Goal: Communication & Community: Answer question/provide support

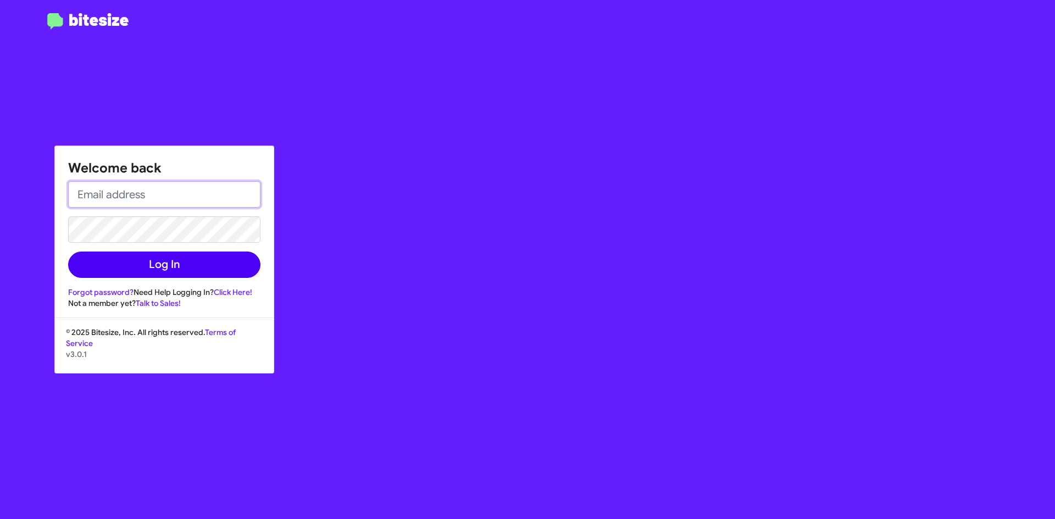
type input "[EMAIL_ADDRESS][DOMAIN_NAME]"
click at [148, 268] on button "Log In" at bounding box center [164, 265] width 192 height 26
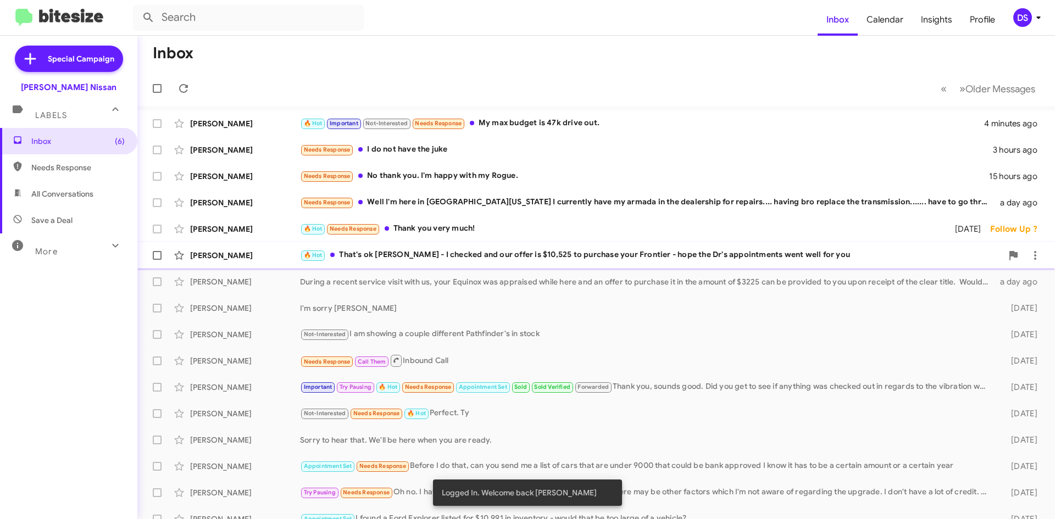
click at [381, 254] on div "🔥 Hot That's ok [PERSON_NAME] - I checked and our offer is $10,525 to purchase …" at bounding box center [651, 255] width 702 height 13
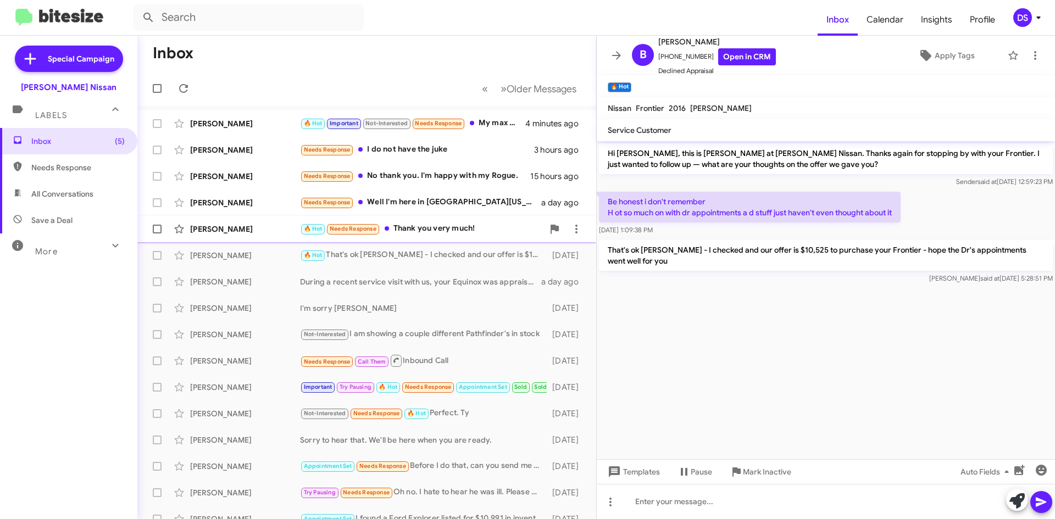
click at [438, 223] on div "🔥 Hot Needs Response Thank you very much!" at bounding box center [421, 229] width 243 height 13
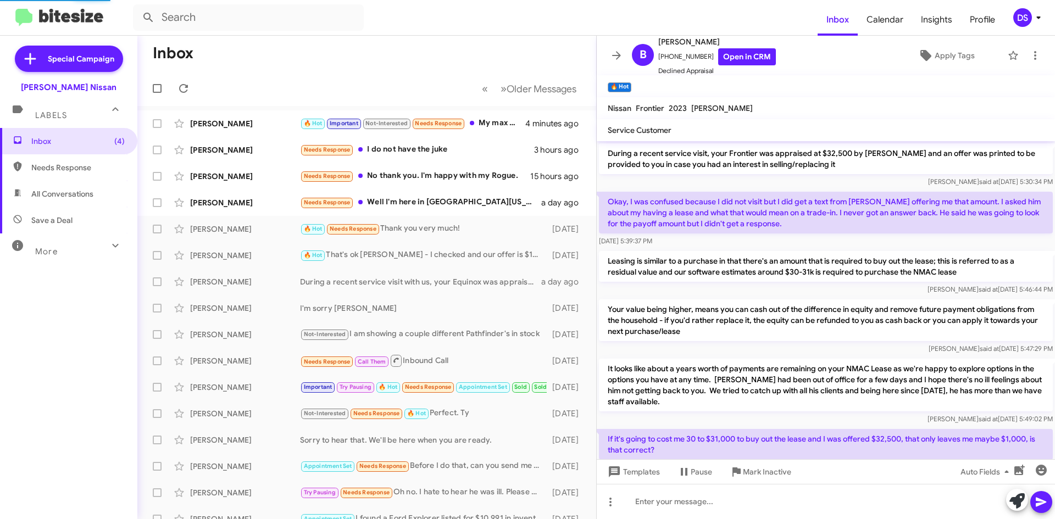
scroll to position [693, 0]
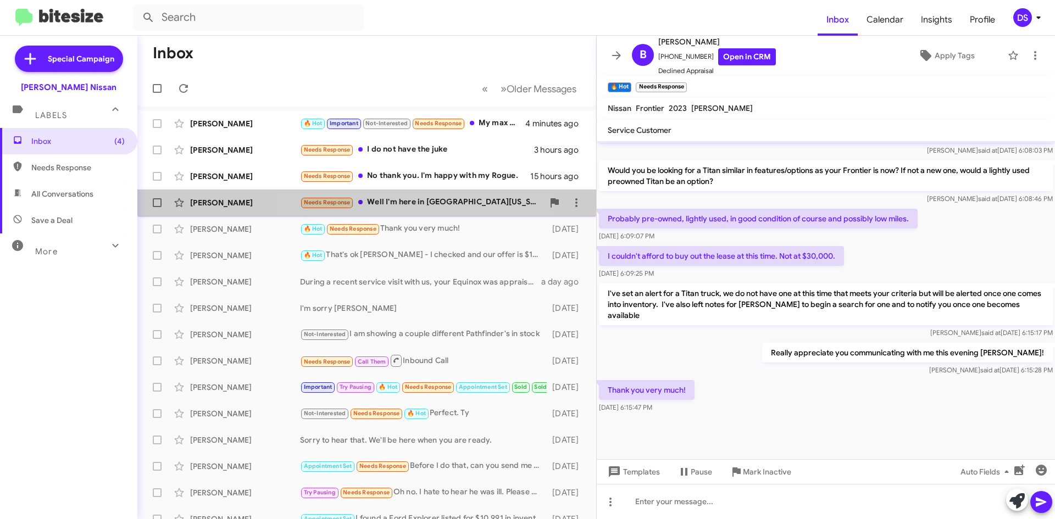
click at [408, 197] on div "Needs Response Well I'm here in [GEOGRAPHIC_DATA][US_STATE] I currently have my…" at bounding box center [421, 202] width 243 height 13
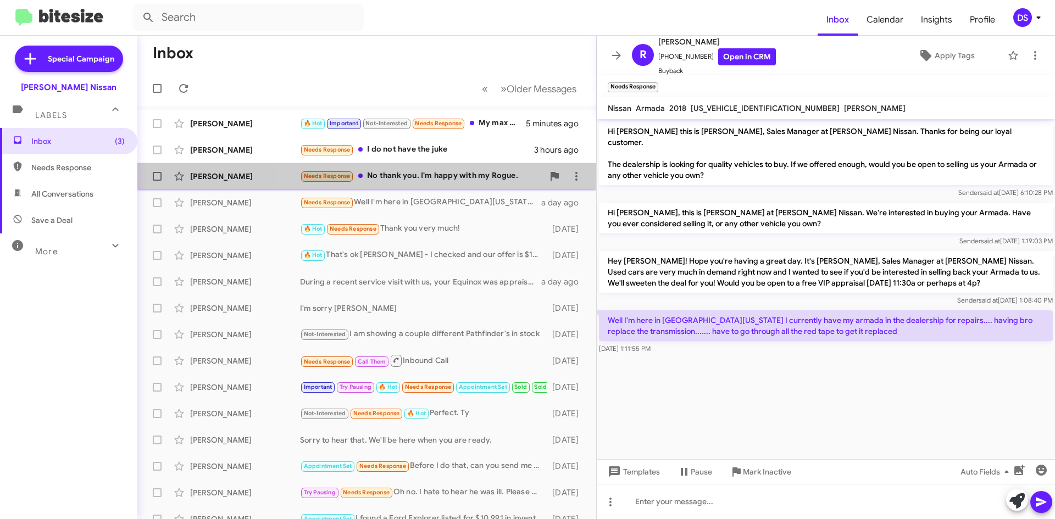
click at [448, 172] on div "Needs Response No thank you. I'm happy with my Rogue." at bounding box center [421, 176] width 243 height 13
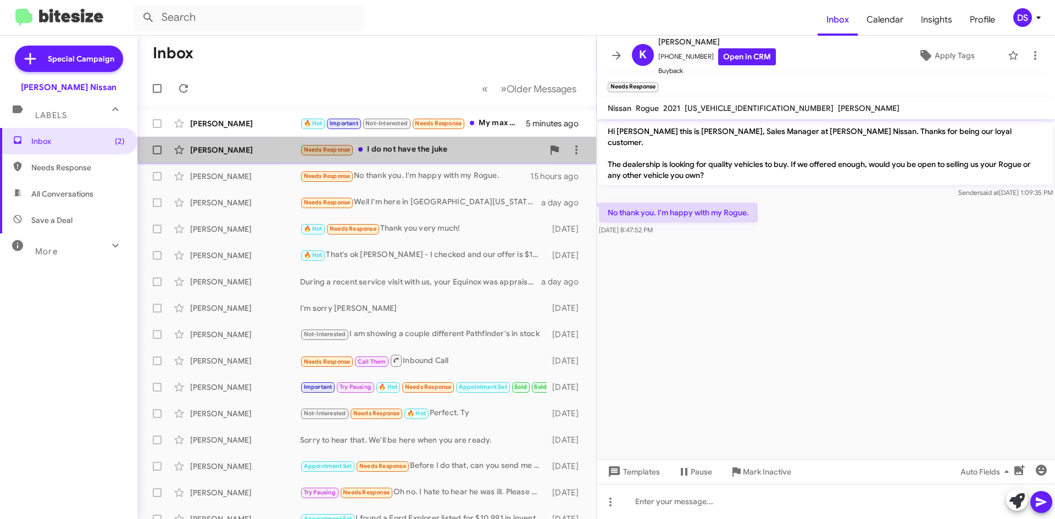
click at [403, 147] on div "Needs Response I do not have the juke" at bounding box center [421, 149] width 243 height 13
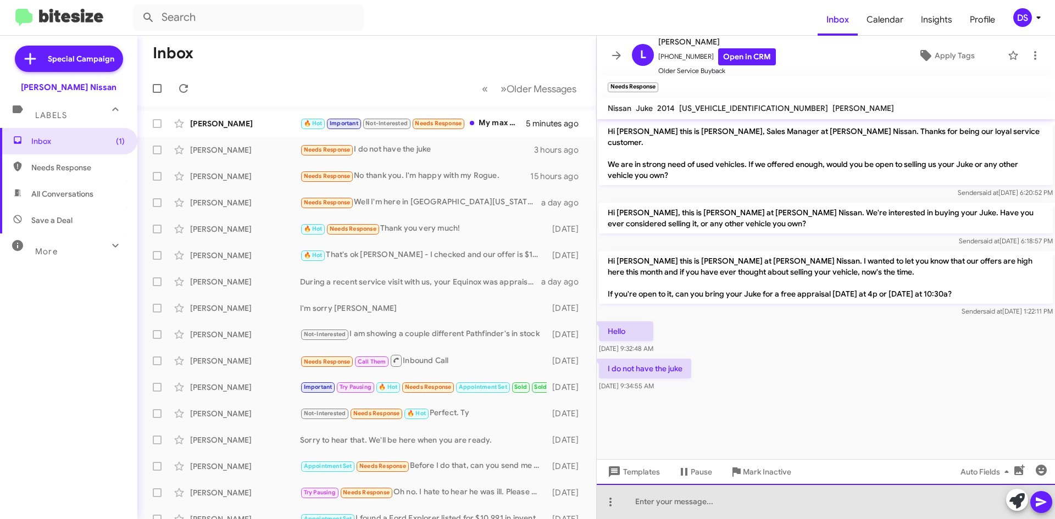
click at [660, 504] on div at bounding box center [826, 501] width 458 height 35
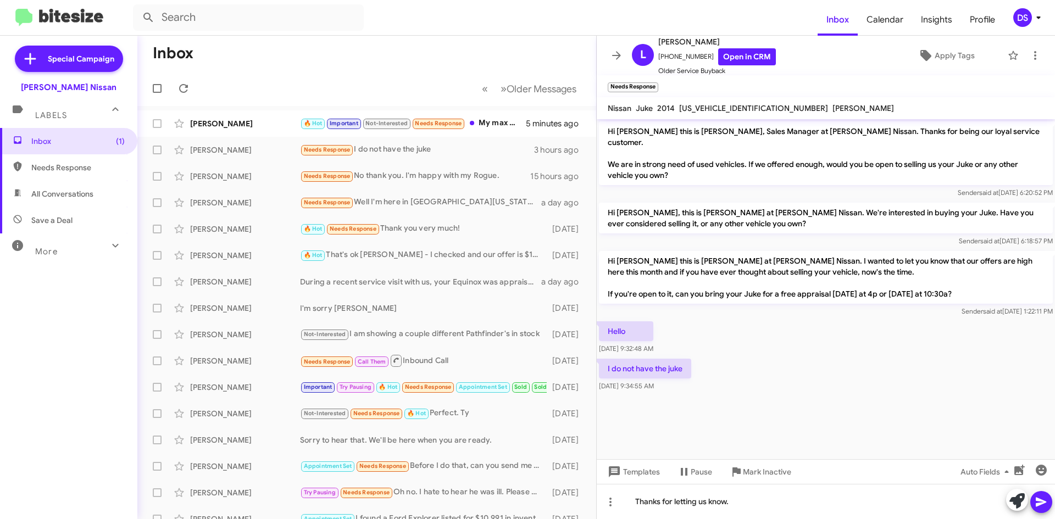
click at [1041, 500] on icon at bounding box center [1041, 502] width 10 height 9
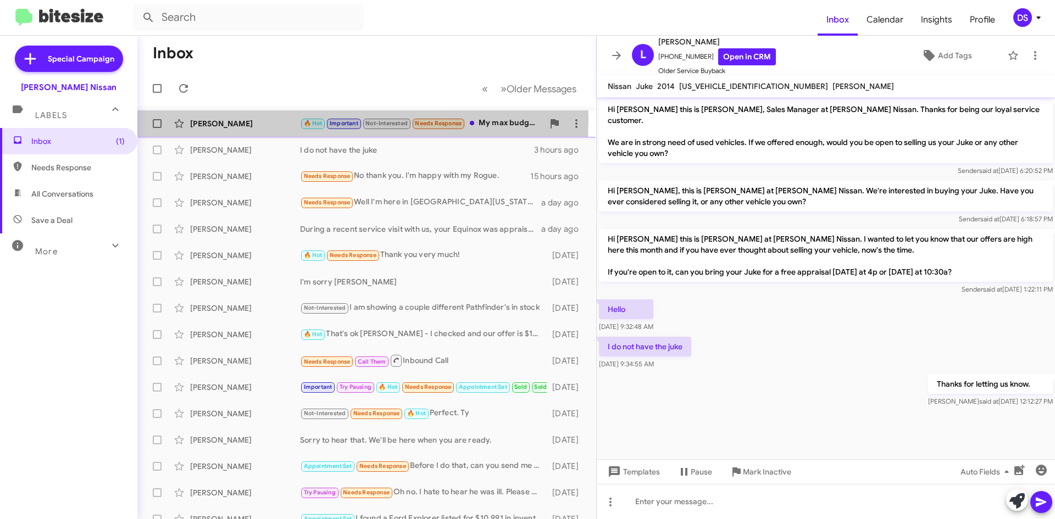
click at [238, 119] on div "[PERSON_NAME]" at bounding box center [245, 123] width 110 height 11
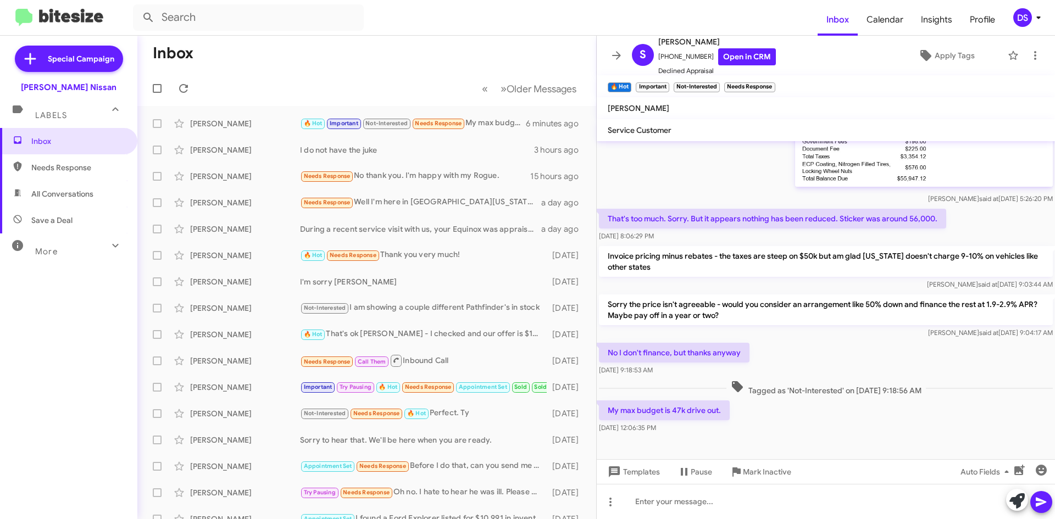
scroll to position [343, 0]
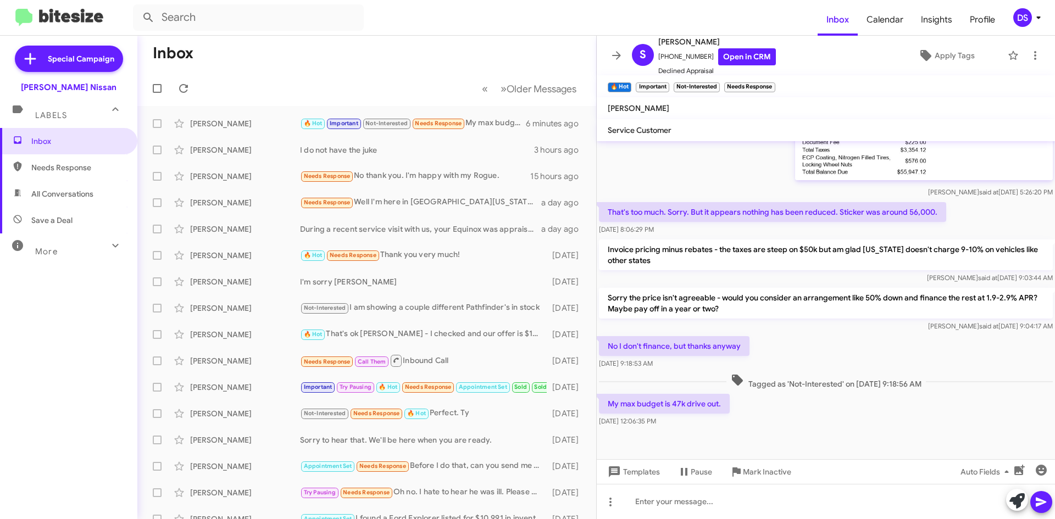
click at [58, 220] on span "Save a Deal" at bounding box center [51, 220] width 41 height 11
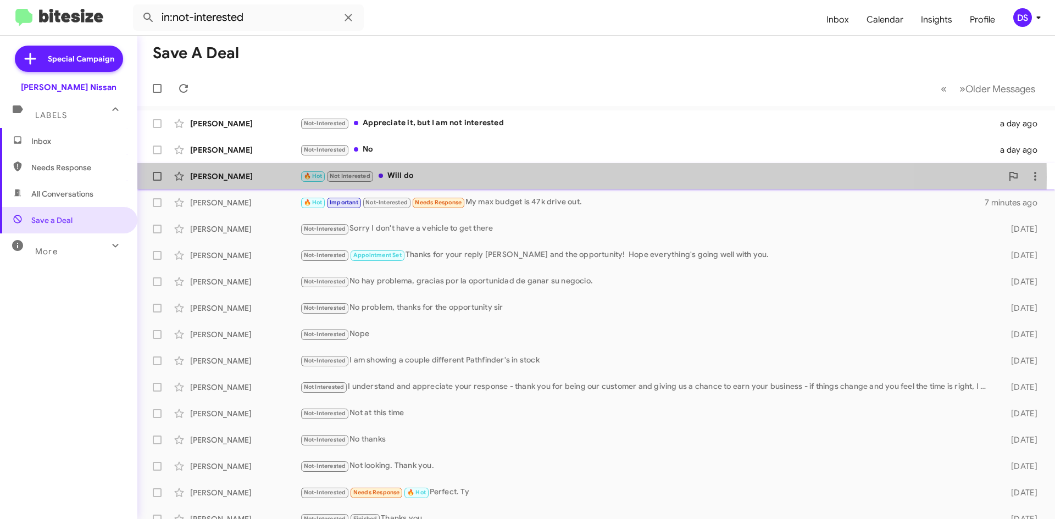
click at [282, 177] on div "[PERSON_NAME]" at bounding box center [245, 176] width 110 height 11
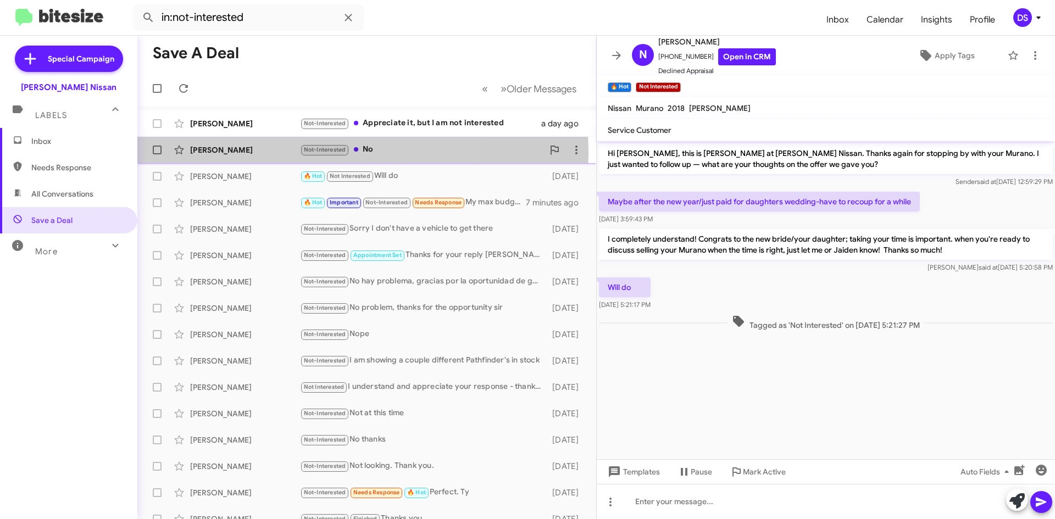
click at [256, 153] on div "[PERSON_NAME]" at bounding box center [245, 150] width 110 height 11
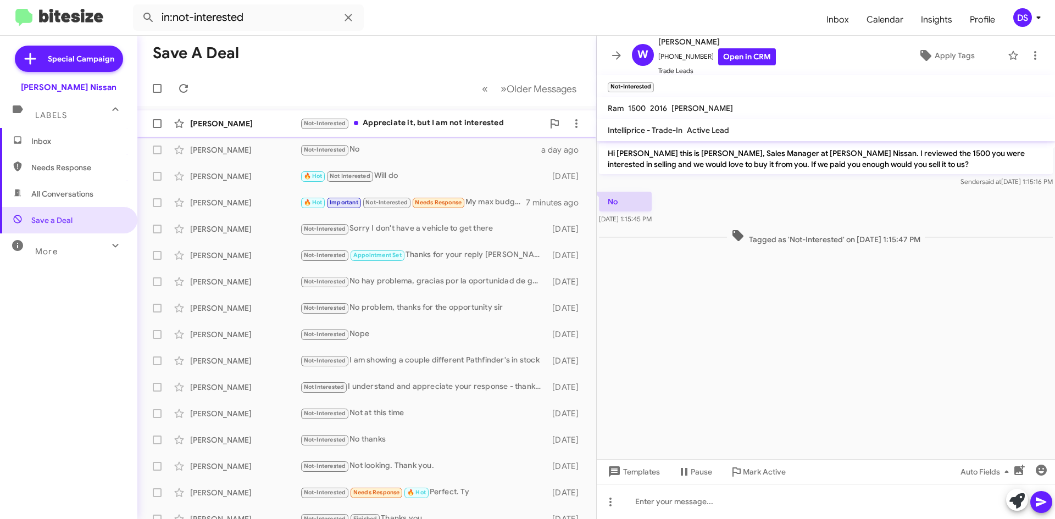
click at [449, 121] on div "Not-Interested Appreciate it, but I am not interested" at bounding box center [421, 123] width 243 height 13
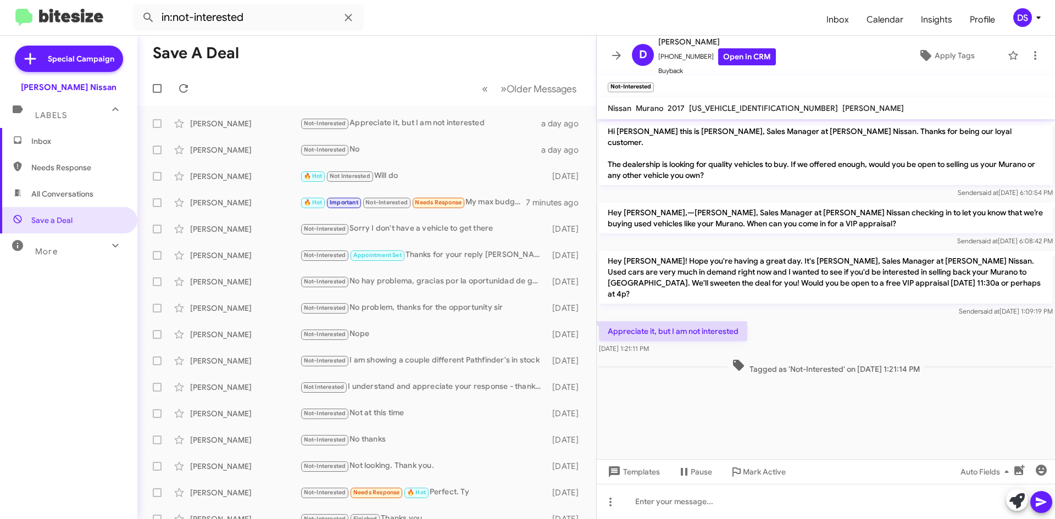
click at [51, 194] on span "All Conversations" at bounding box center [62, 193] width 62 height 11
type input "in:all-conversations"
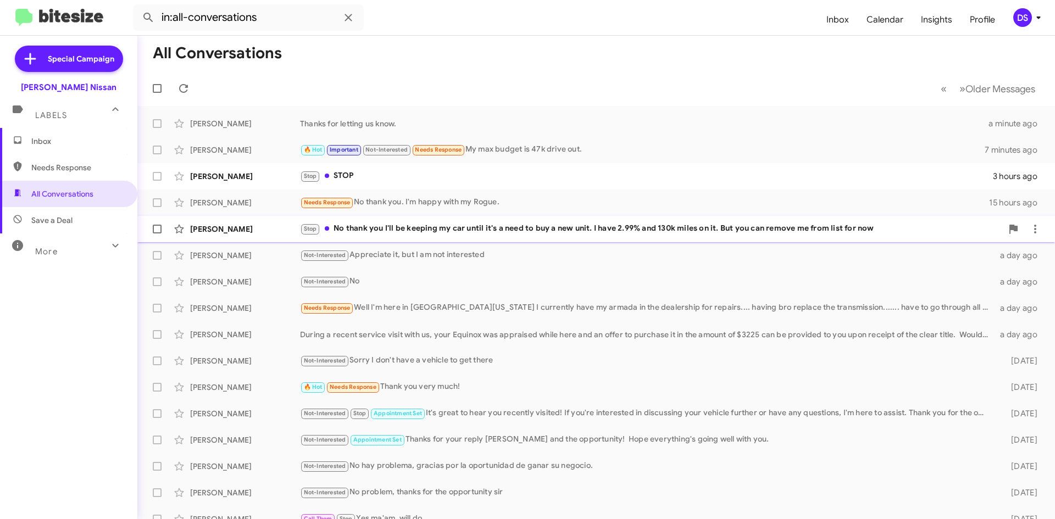
click at [277, 226] on div "[PERSON_NAME]" at bounding box center [245, 229] width 110 height 11
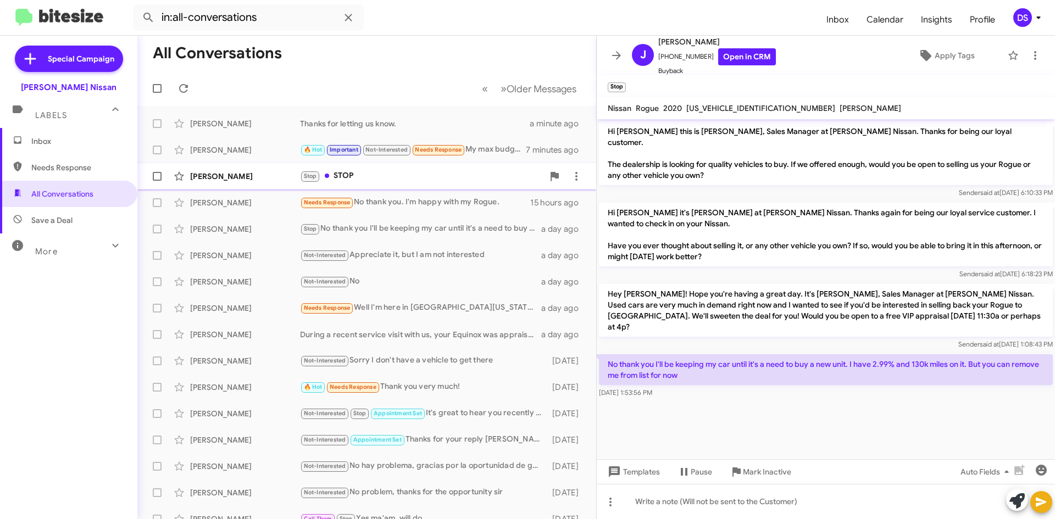
click at [338, 174] on div "Stop STOP" at bounding box center [421, 176] width 243 height 13
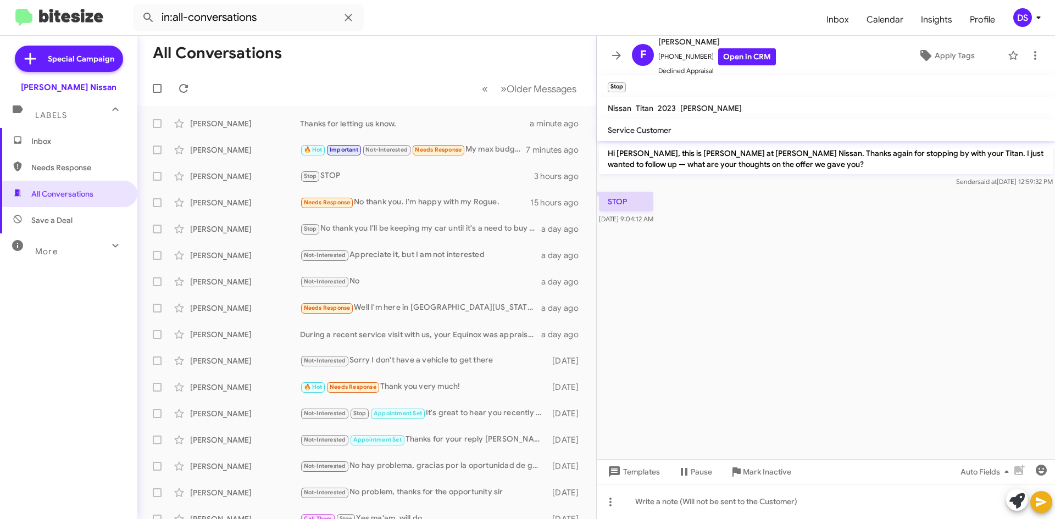
click at [63, 134] on span "Inbox" at bounding box center [68, 141] width 137 height 26
